Goal: Task Accomplishment & Management: Manage account settings

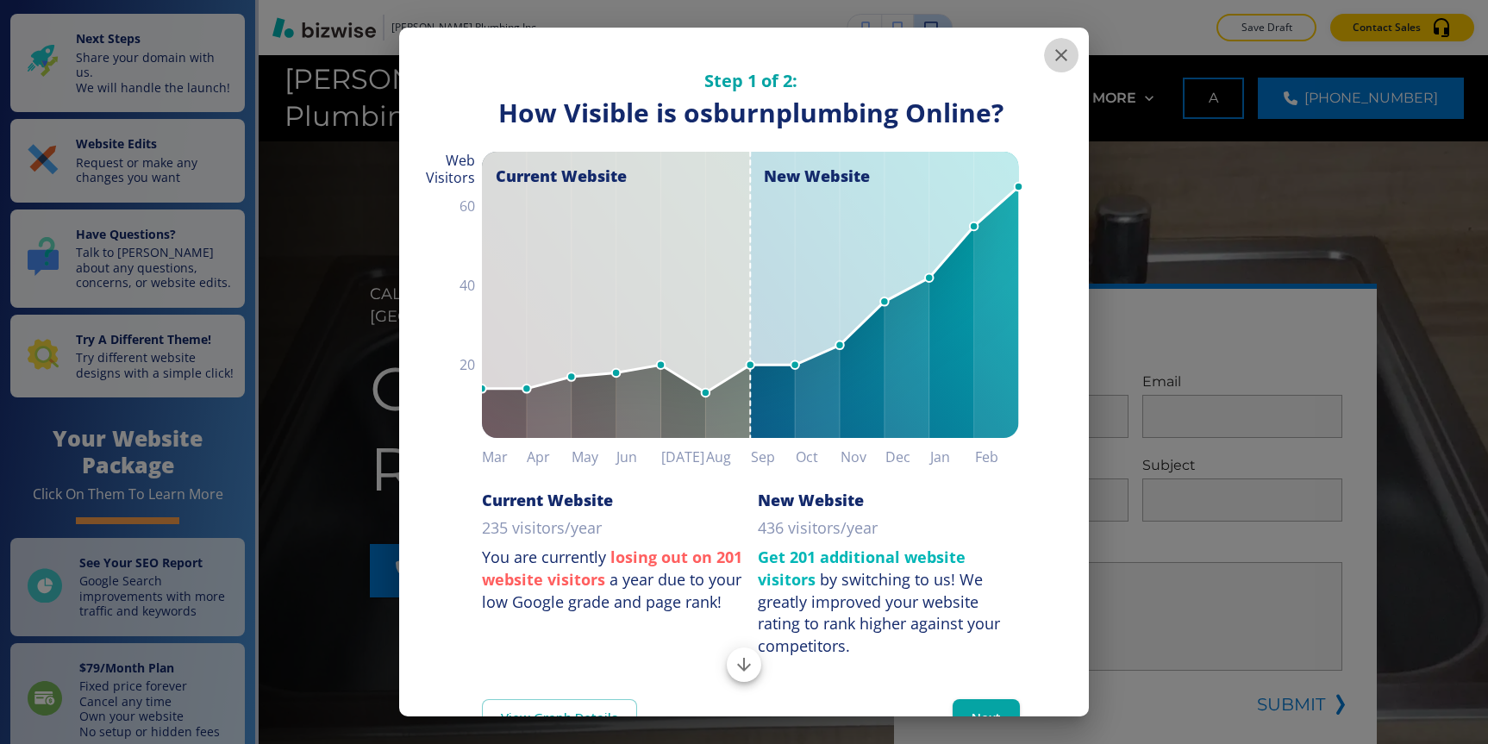
click at [1070, 55] on icon "button" at bounding box center [1061, 55] width 21 height 21
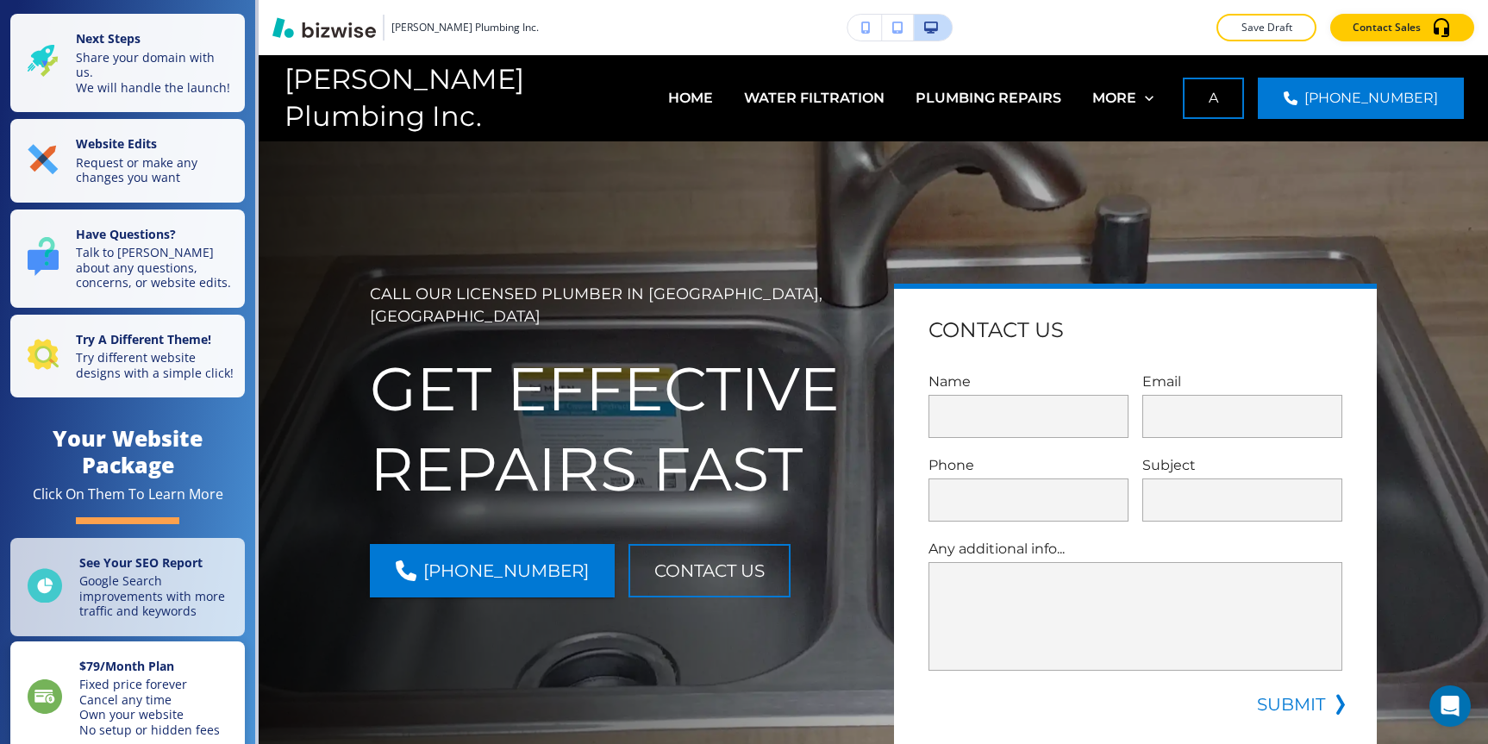
click at [160, 660] on p "$ 79 /Month Plan" at bounding box center [149, 668] width 141 height 19
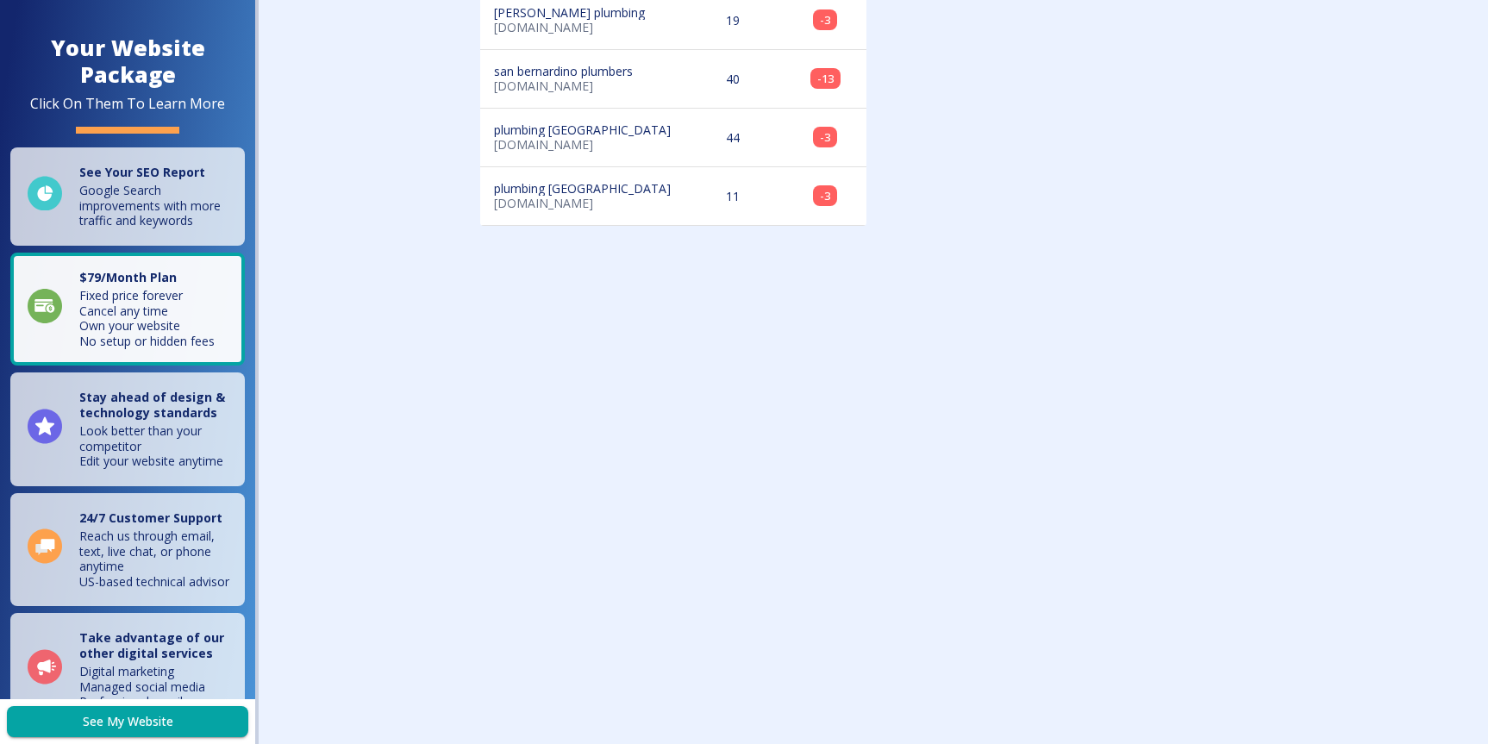
scroll to position [1236, 0]
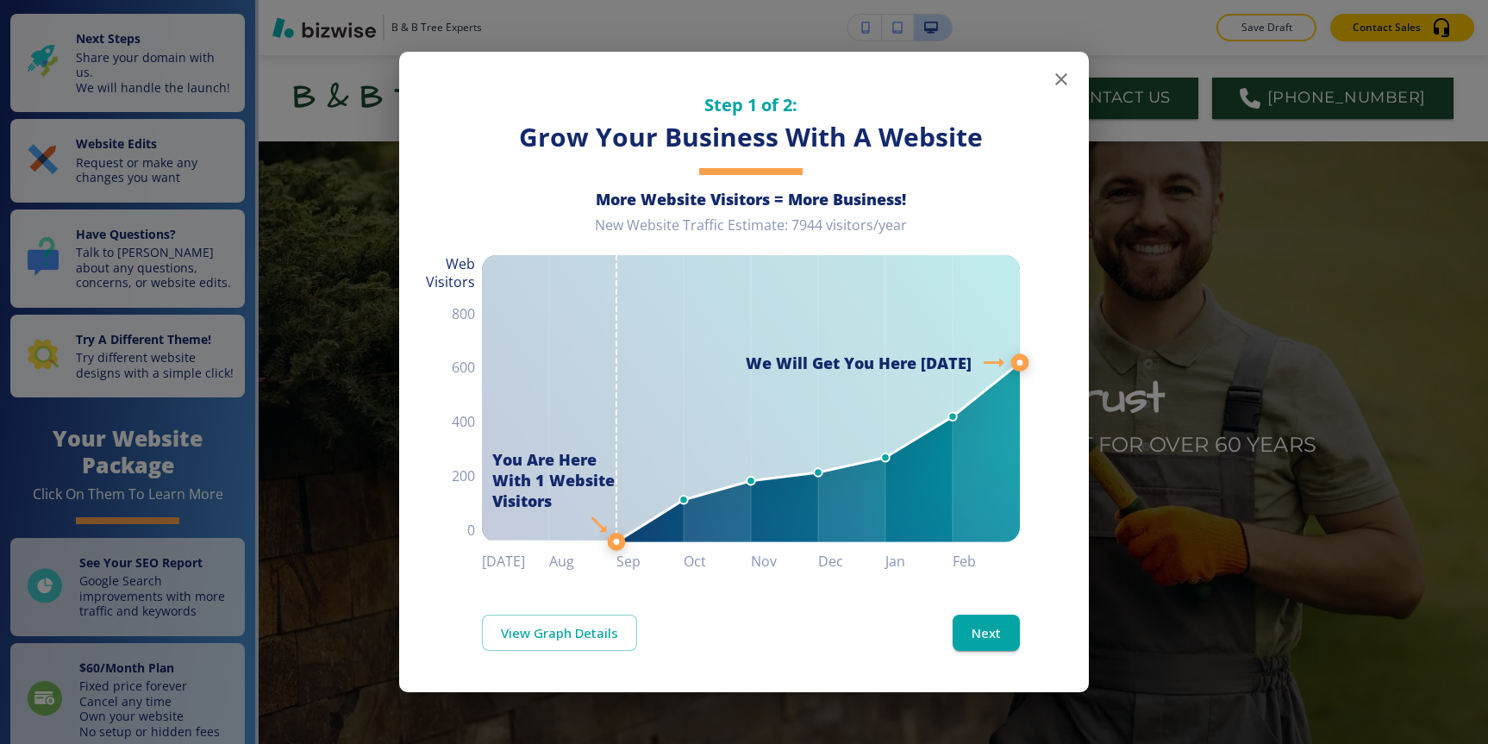
click at [1070, 80] on icon "button" at bounding box center [1061, 79] width 21 height 21
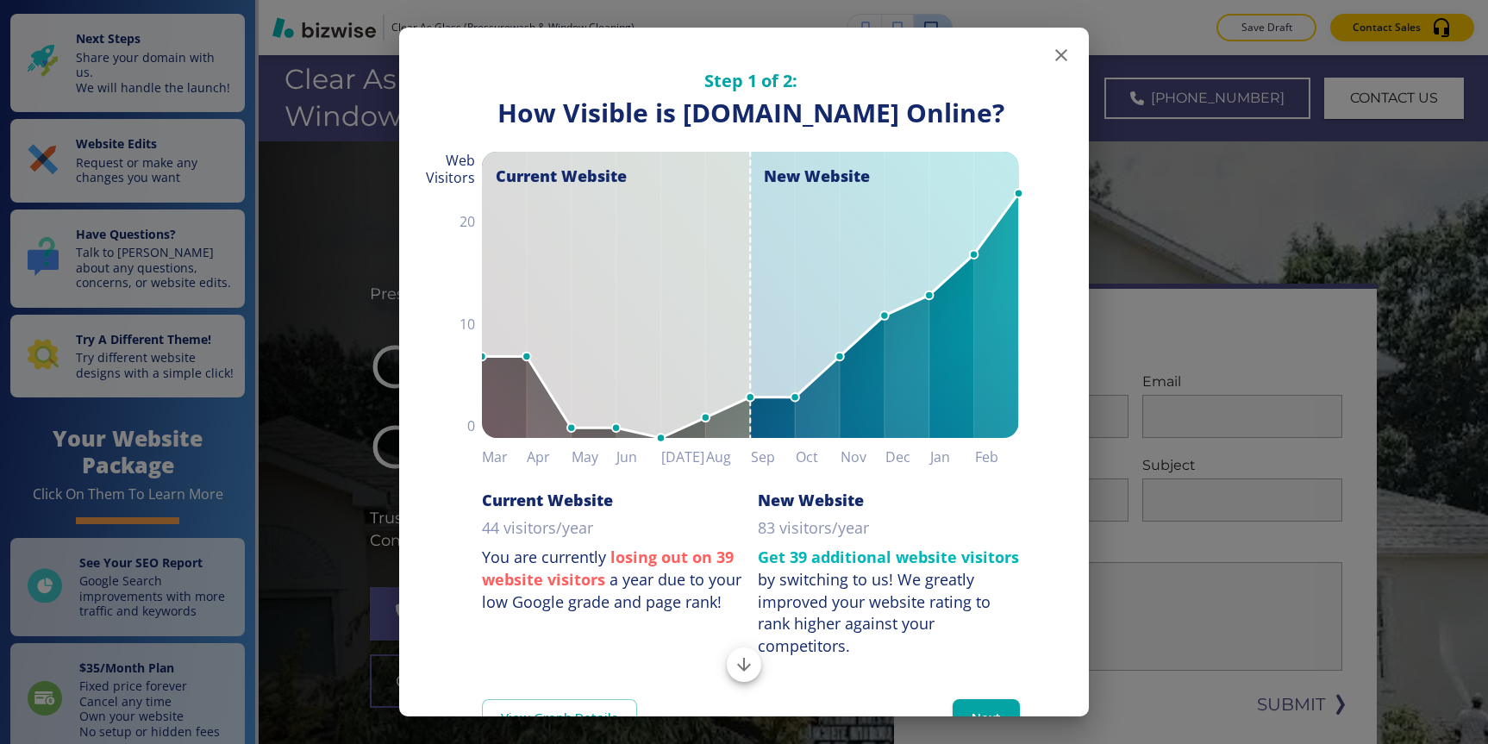
click at [238, 135] on div "Step 1 of 2: How Visible are You Online? How Visible is [DOMAIN_NAME] Online? C…" at bounding box center [744, 372] width 1488 height 744
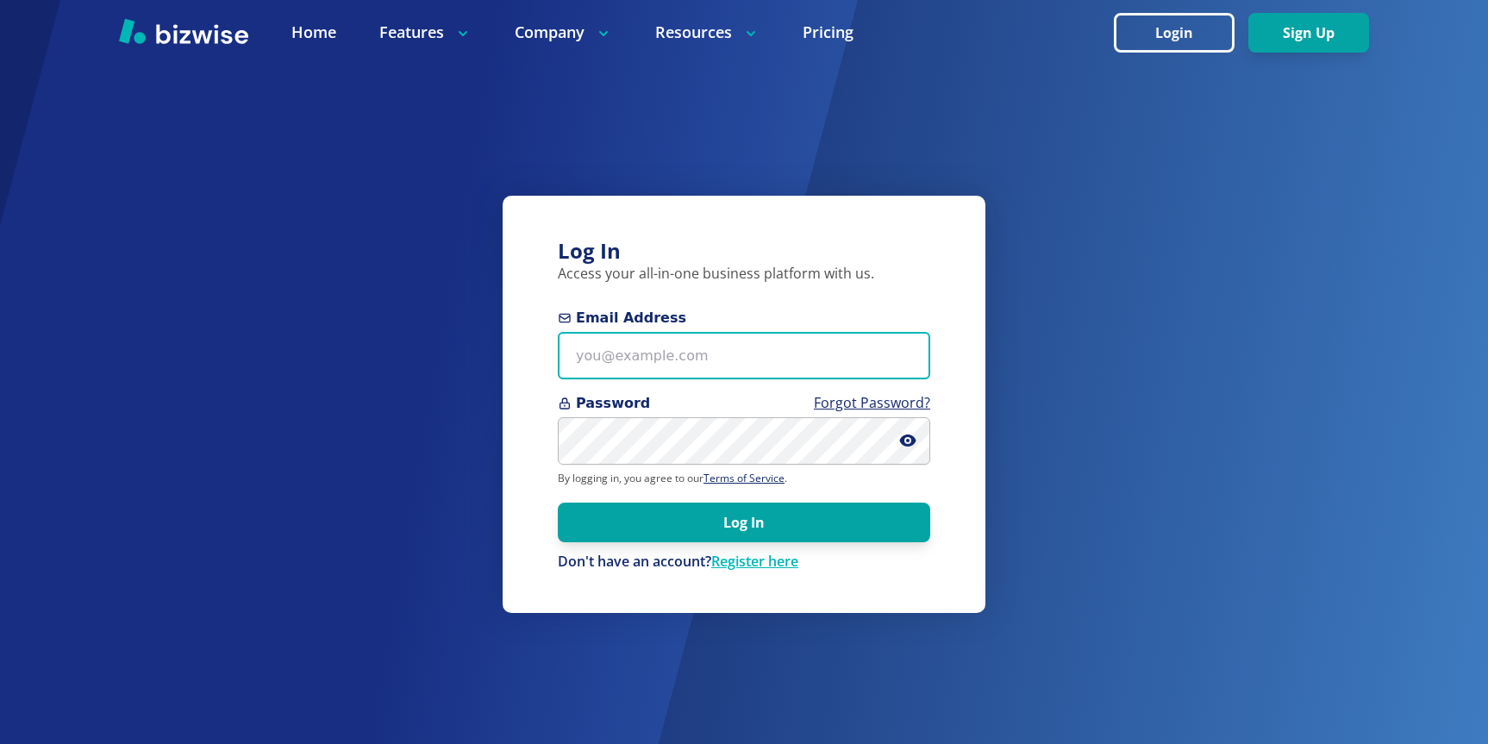
click at [755, 361] on input "Email Address" at bounding box center [744, 355] width 373 height 47
type input "[PERSON_NAME][EMAIL_ADDRESS][DOMAIN_NAME]"
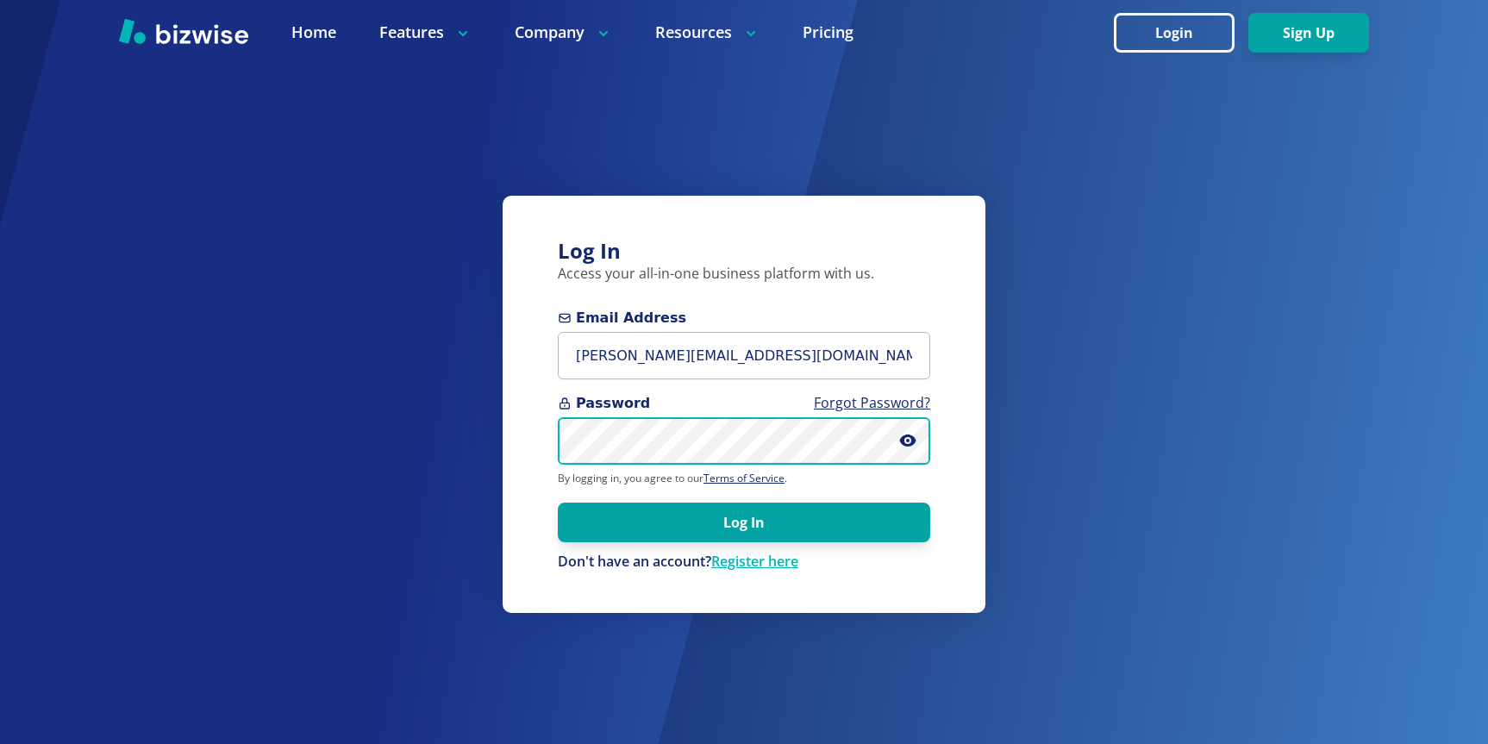
click at [558, 503] on button "Log In" at bounding box center [744, 523] width 373 height 40
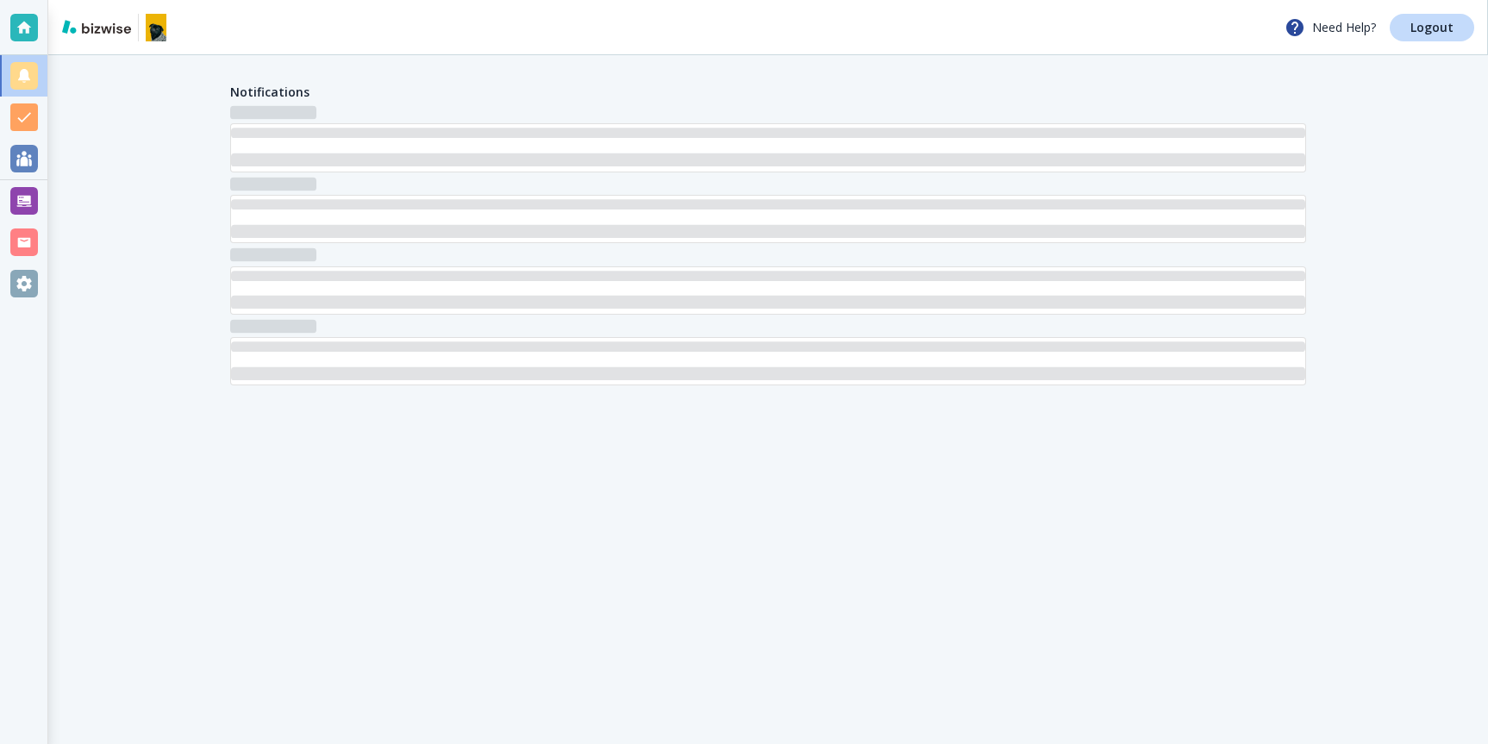
click at [30, 251] on div at bounding box center [24, 243] width 28 height 28
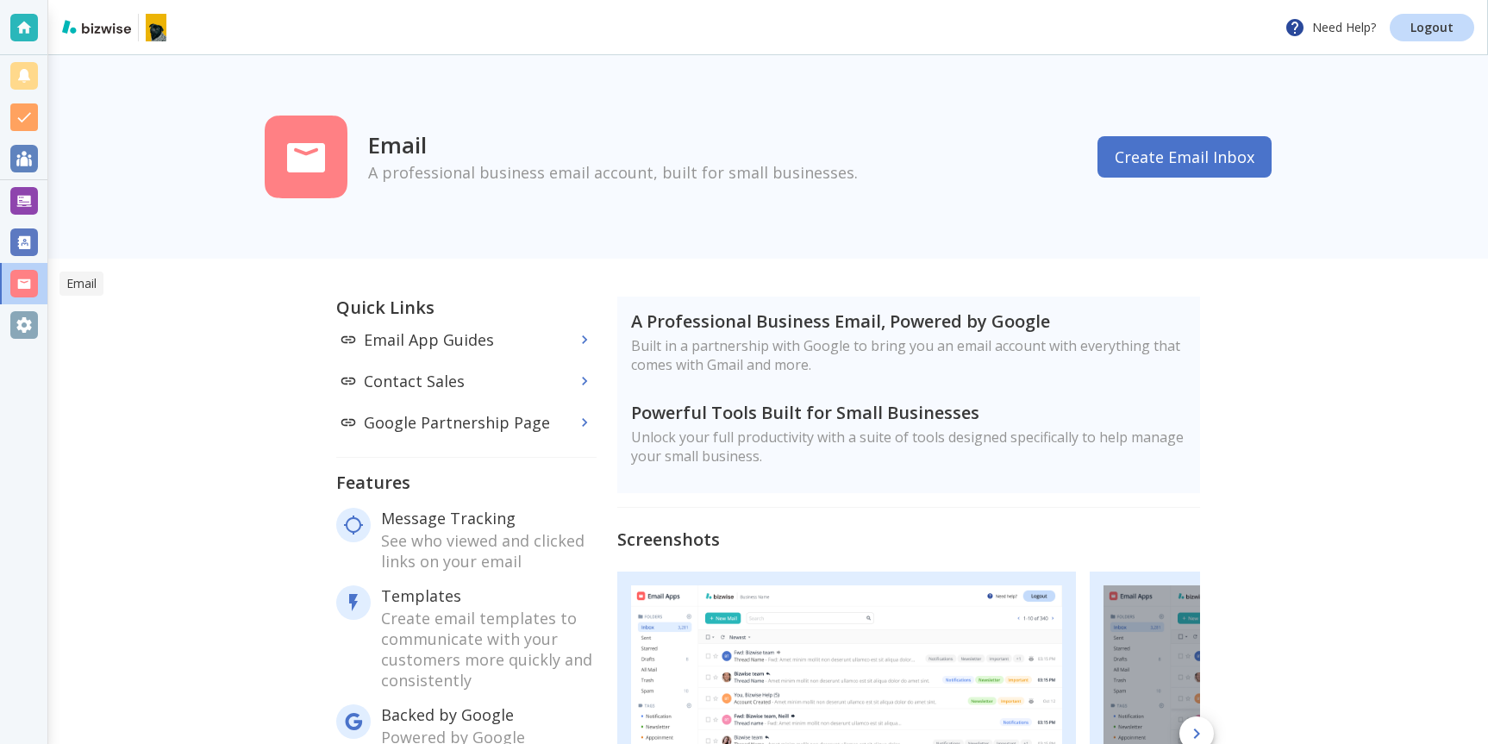
click at [22, 292] on div at bounding box center [24, 284] width 28 height 28
click at [15, 324] on div at bounding box center [24, 325] width 28 height 28
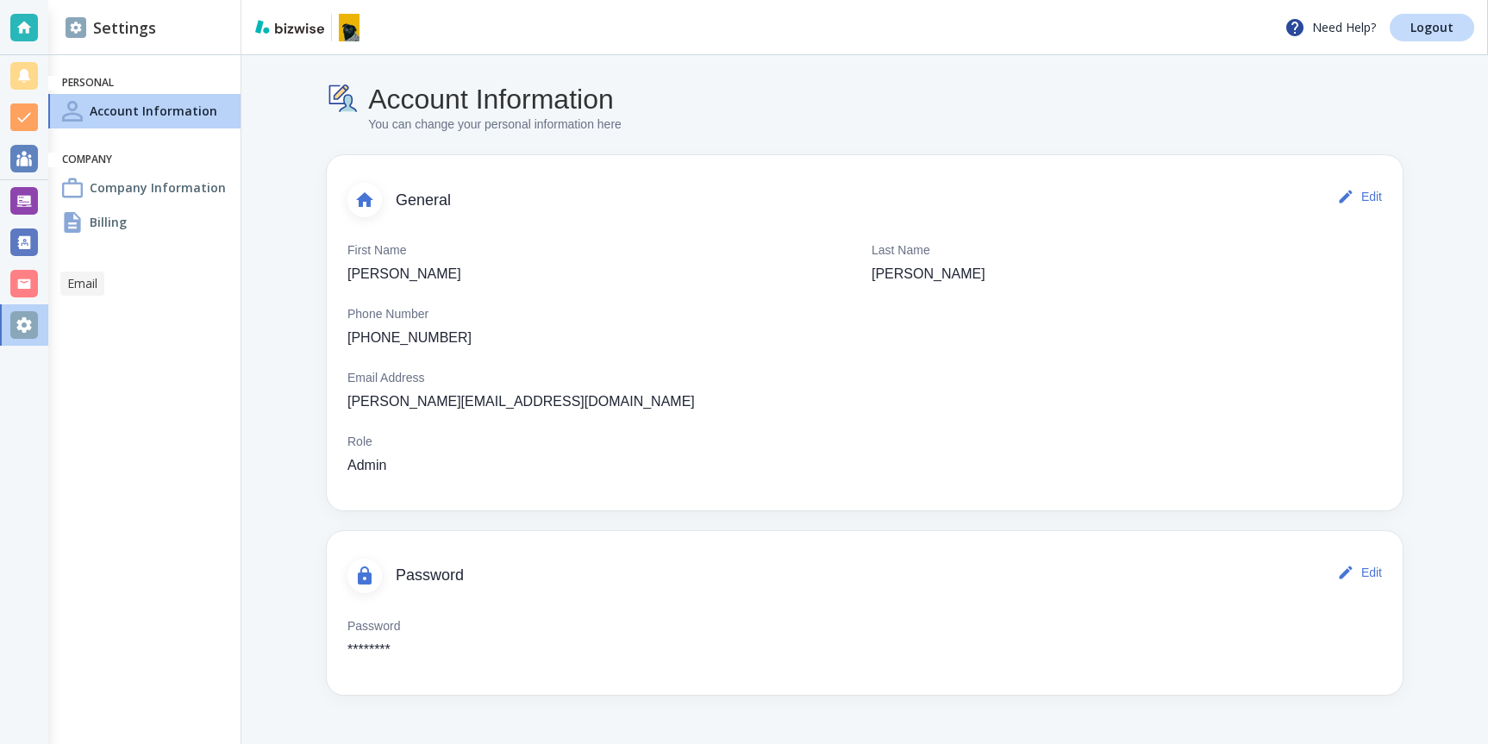
click at [11, 243] on div at bounding box center [24, 243] width 28 height 28
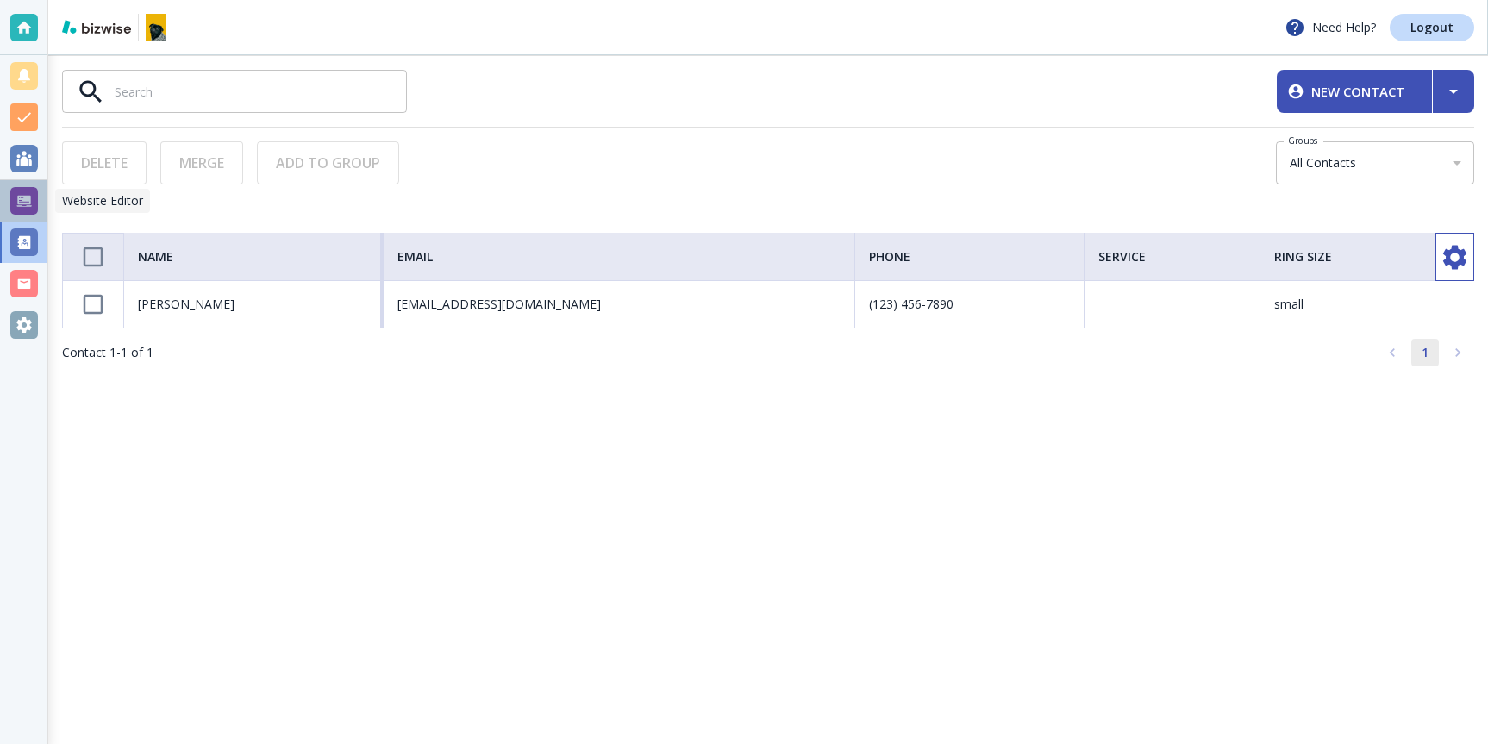
click at [24, 205] on div at bounding box center [24, 201] width 28 height 28
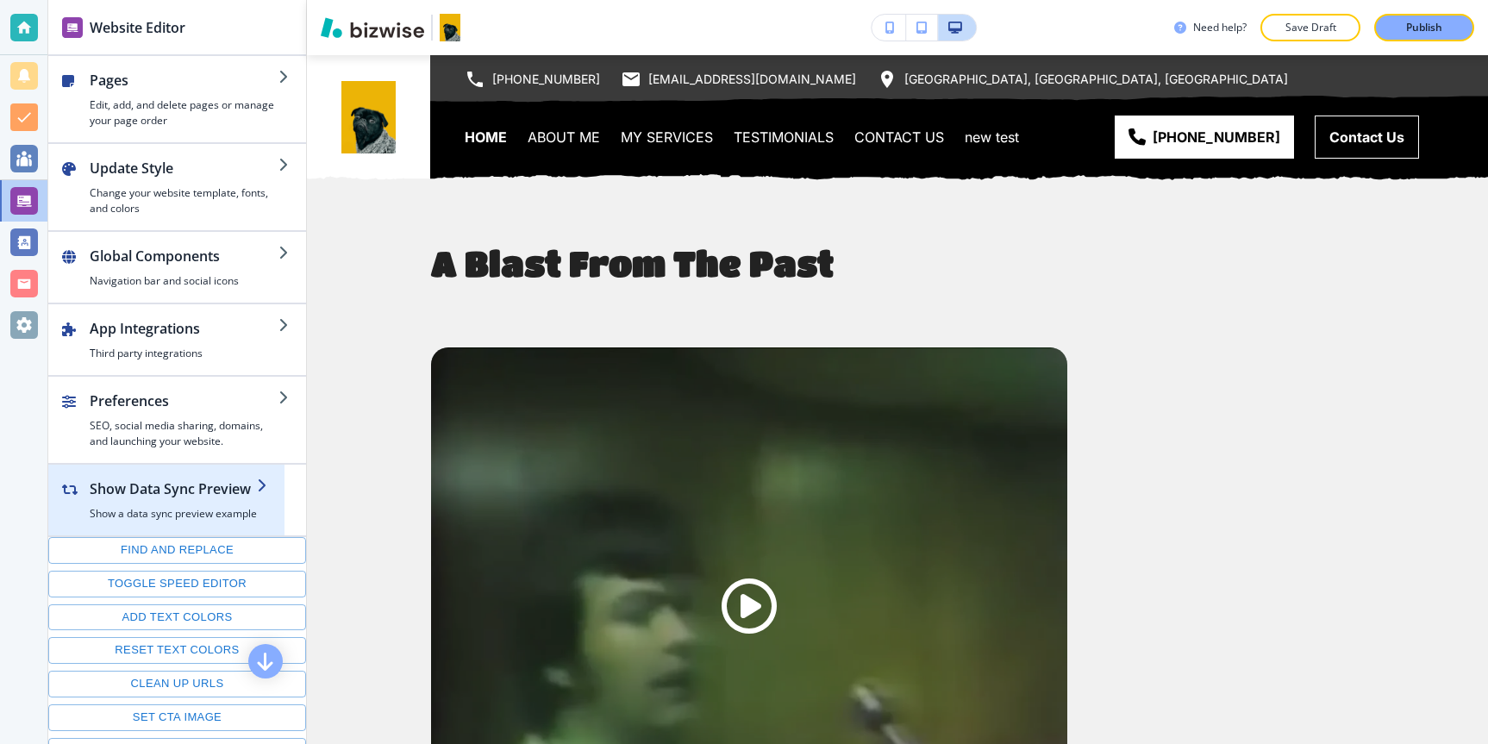
scroll to position [120, 0]
